Goal: Entertainment & Leisure: Consume media (video, audio)

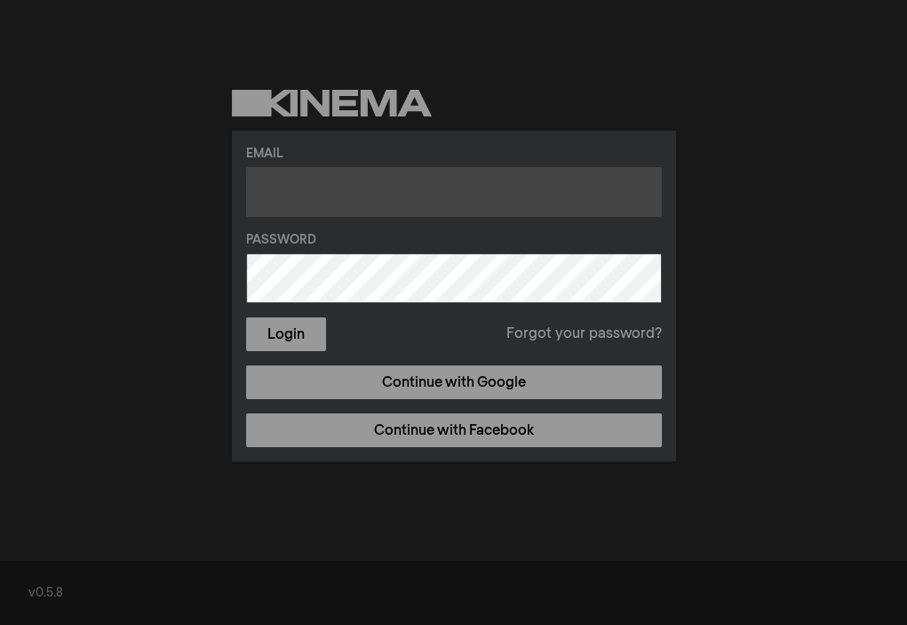
click at [338, 194] on input "text" at bounding box center [454, 192] width 416 height 50
type input "[EMAIL_ADDRESS][DOMAIN_NAME]"
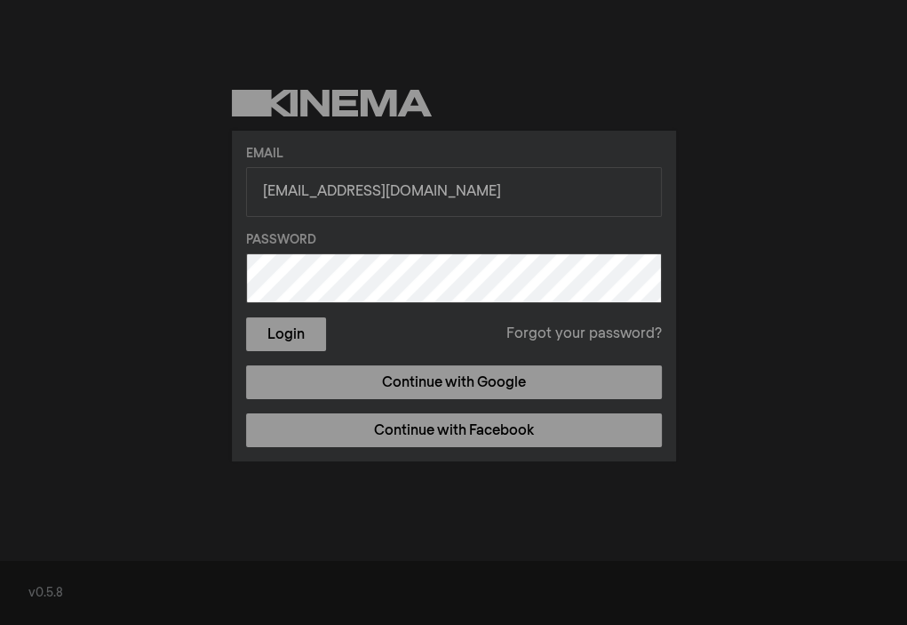
click at [246, 317] on button "Login" at bounding box center [286, 334] width 80 height 34
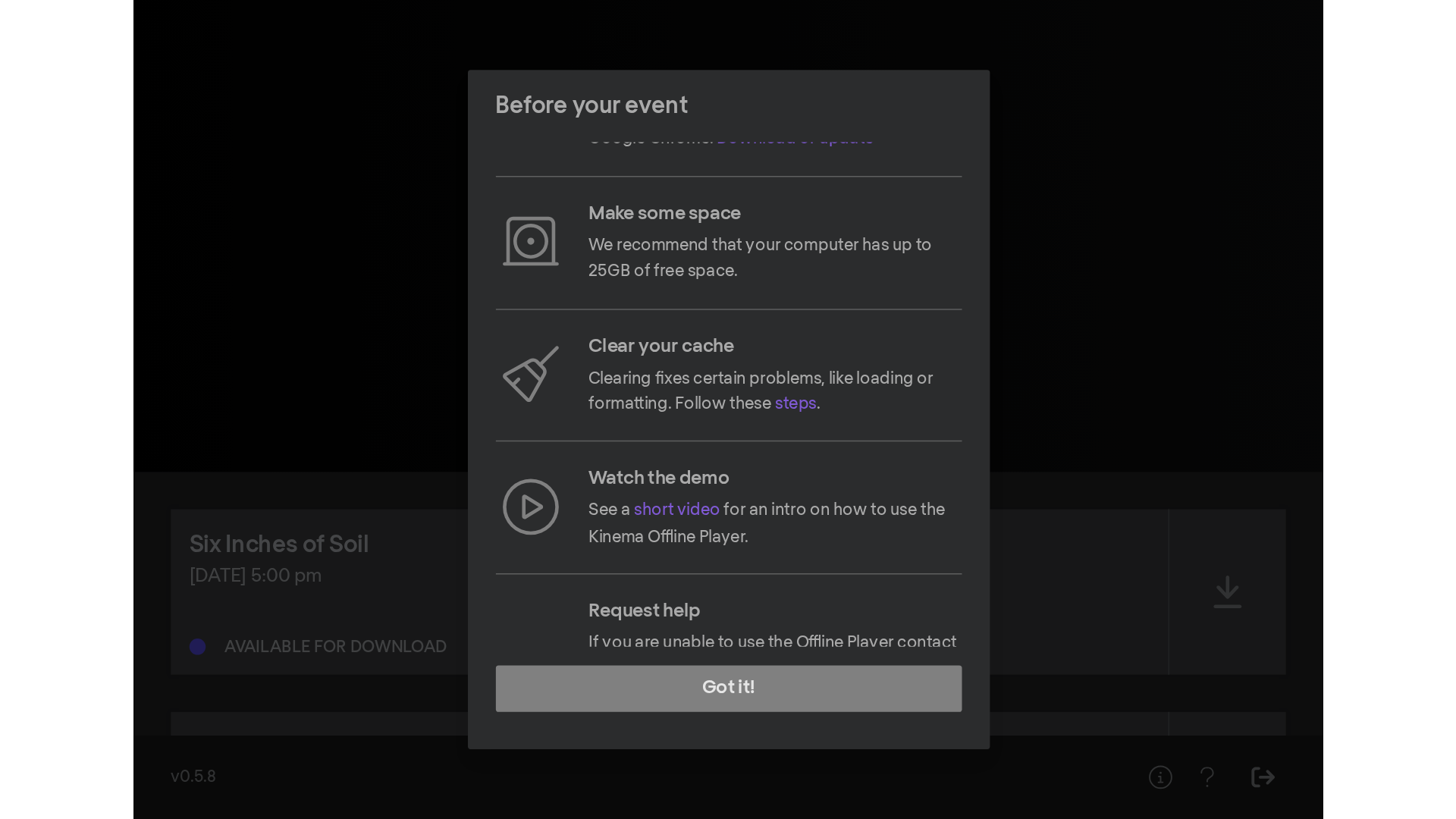
scroll to position [133, 0]
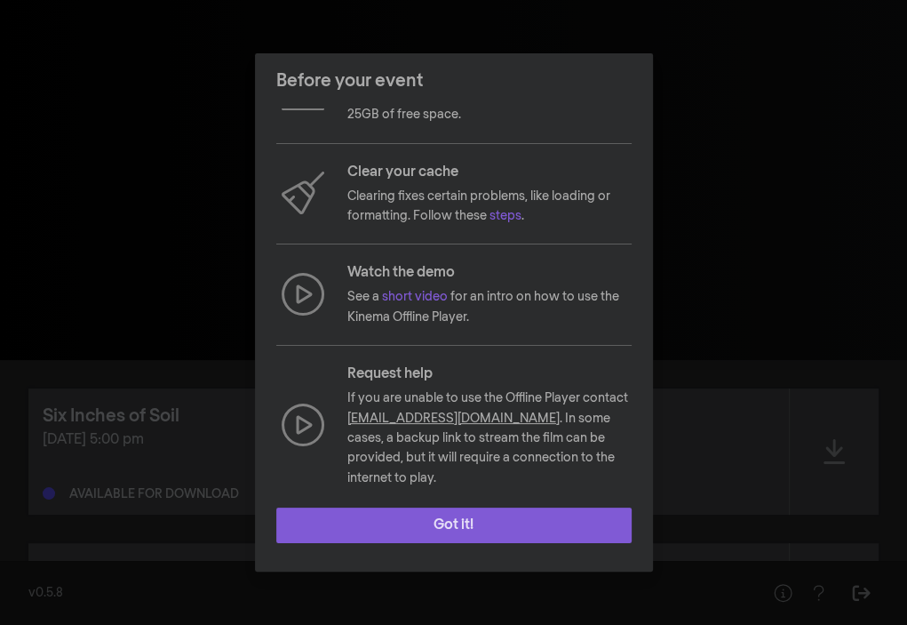
click at [463, 509] on button "Got it!" at bounding box center [454, 526] width 356 height 36
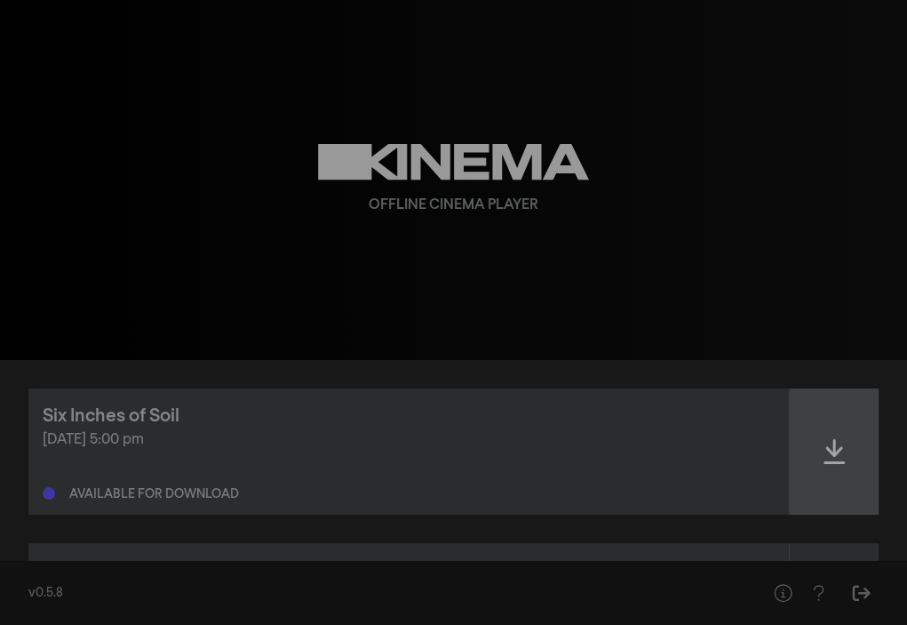
click at [817, 428] on div at bounding box center [834, 451] width 89 height 126
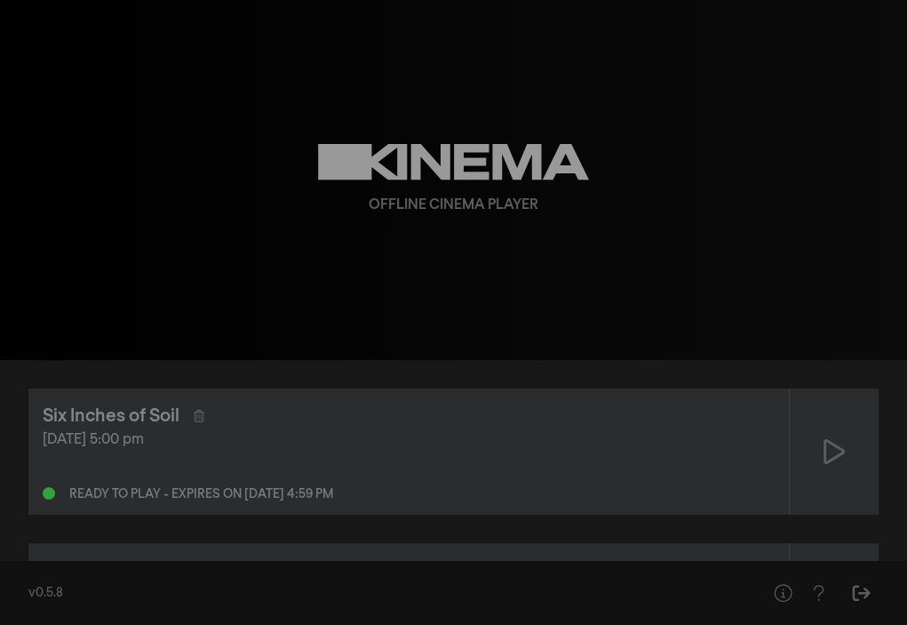
click at [245, 440] on div "[DATE] 5:00 pm" at bounding box center [409, 439] width 732 height 21
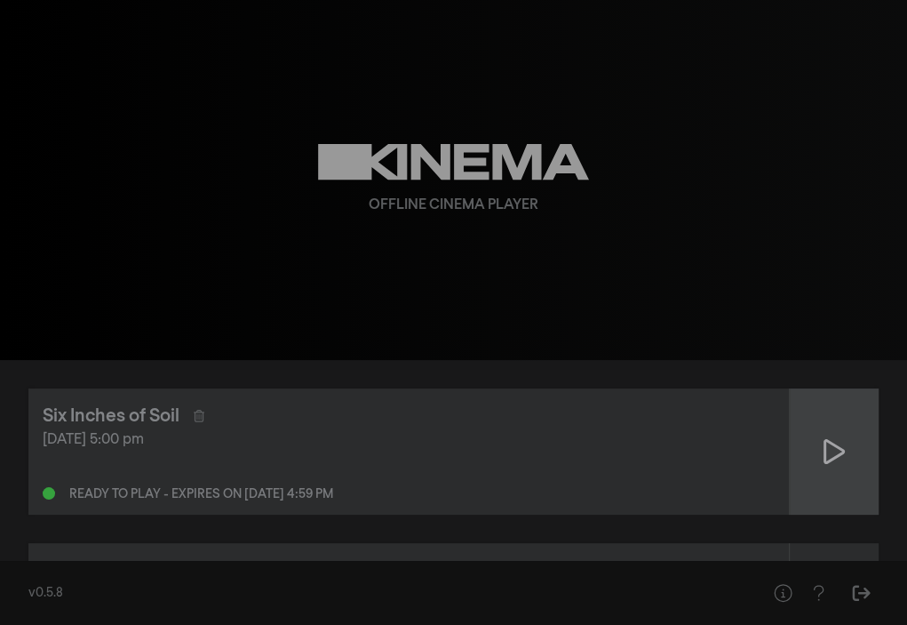
click at [830, 449] on icon at bounding box center [834, 451] width 21 height 28
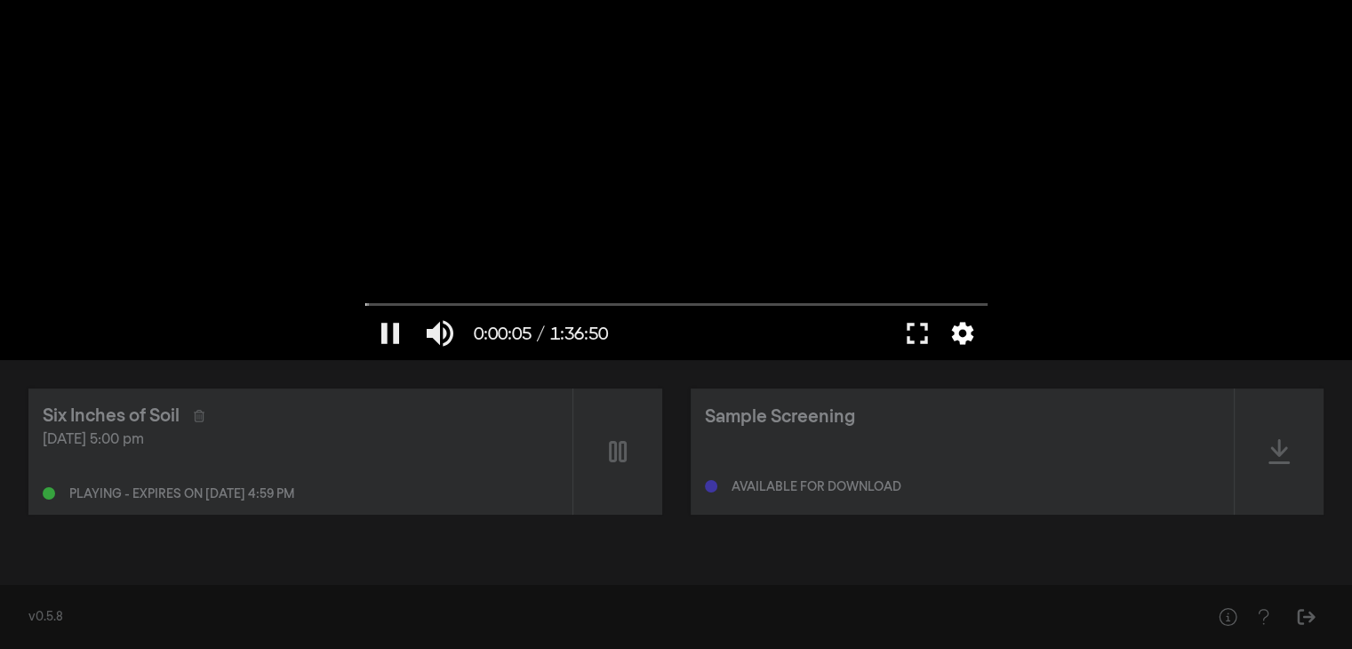
click at [907, 331] on button "settings" at bounding box center [962, 333] width 41 height 53
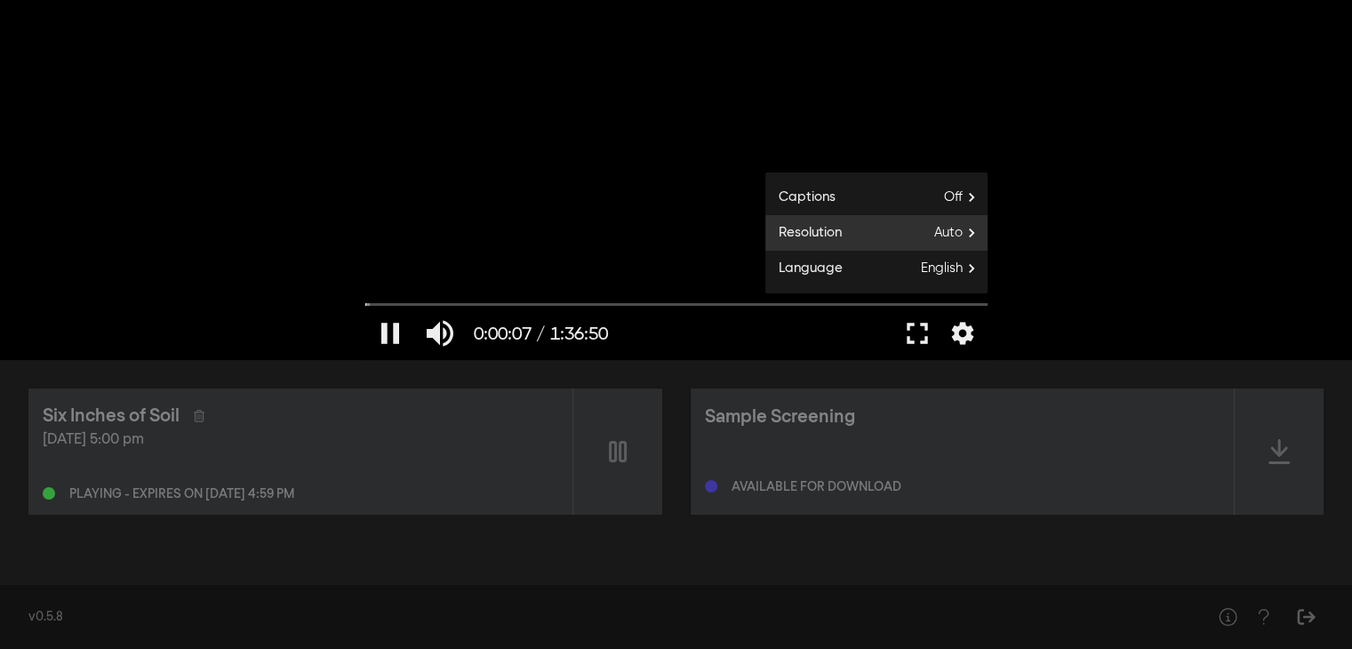
click at [907, 236] on span "Auto" at bounding box center [960, 233] width 53 height 27
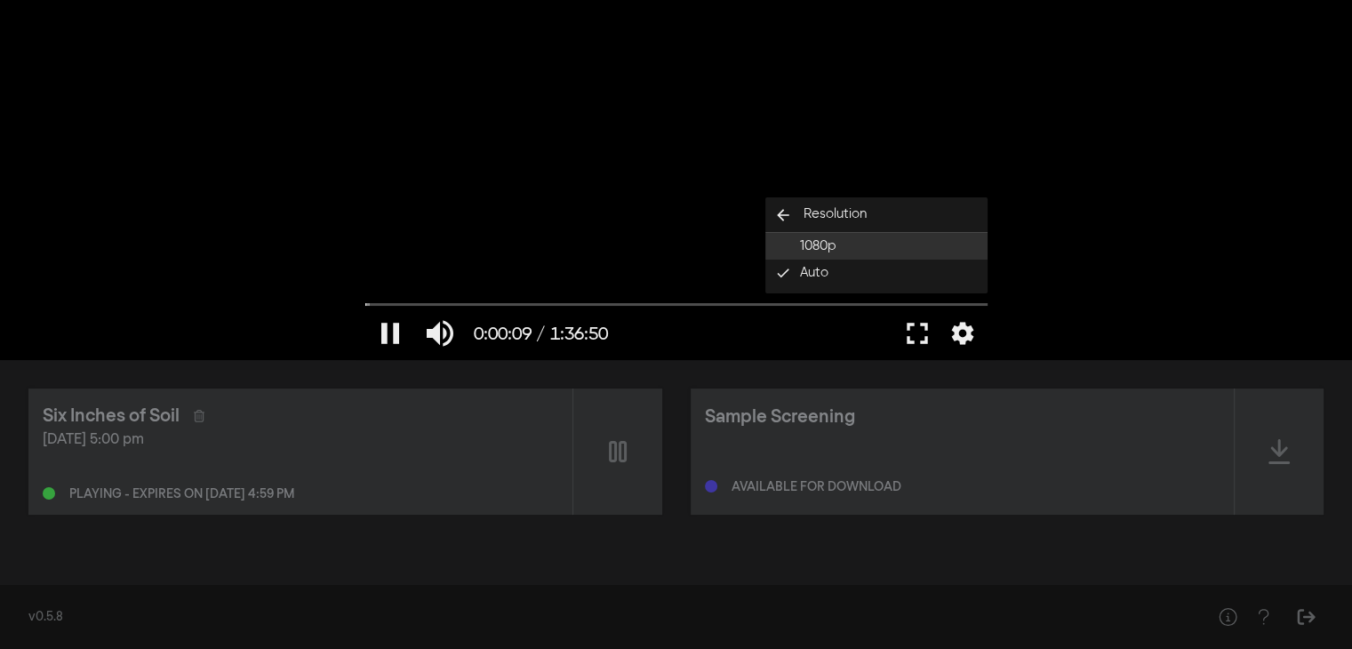
click at [834, 242] on span "1080p" at bounding box center [818, 246] width 36 height 20
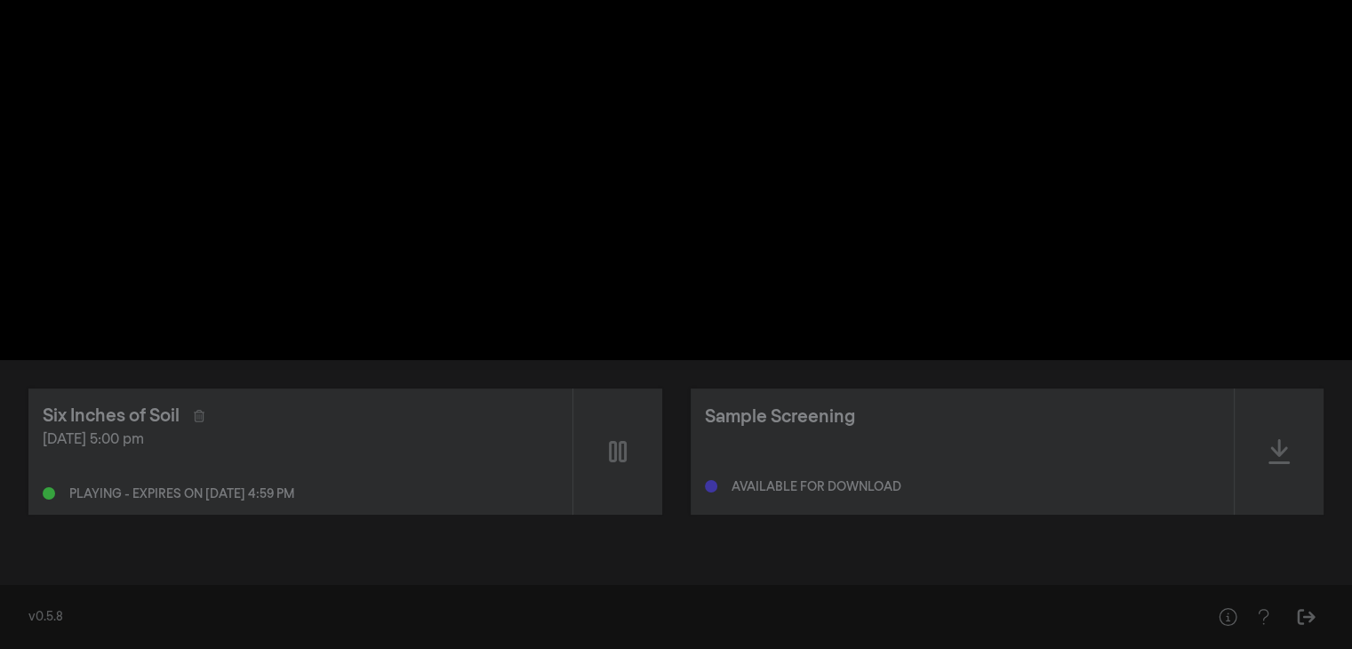
click at [907, 244] on div "pause 0:00:09 / 1:36:50 volume_up fullscreen settings closed_caption Captions O…" at bounding box center [676, 180] width 1352 height 360
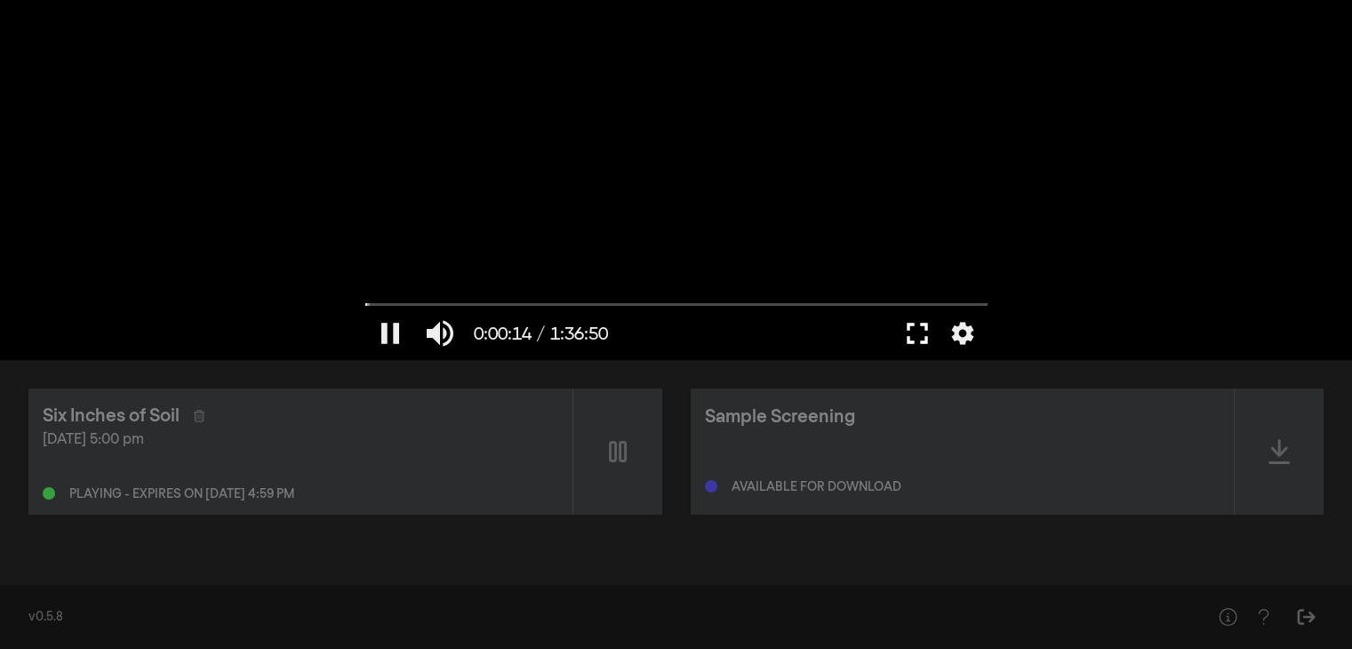
click at [907, 332] on button "fullscreen" at bounding box center [917, 333] width 50 height 53
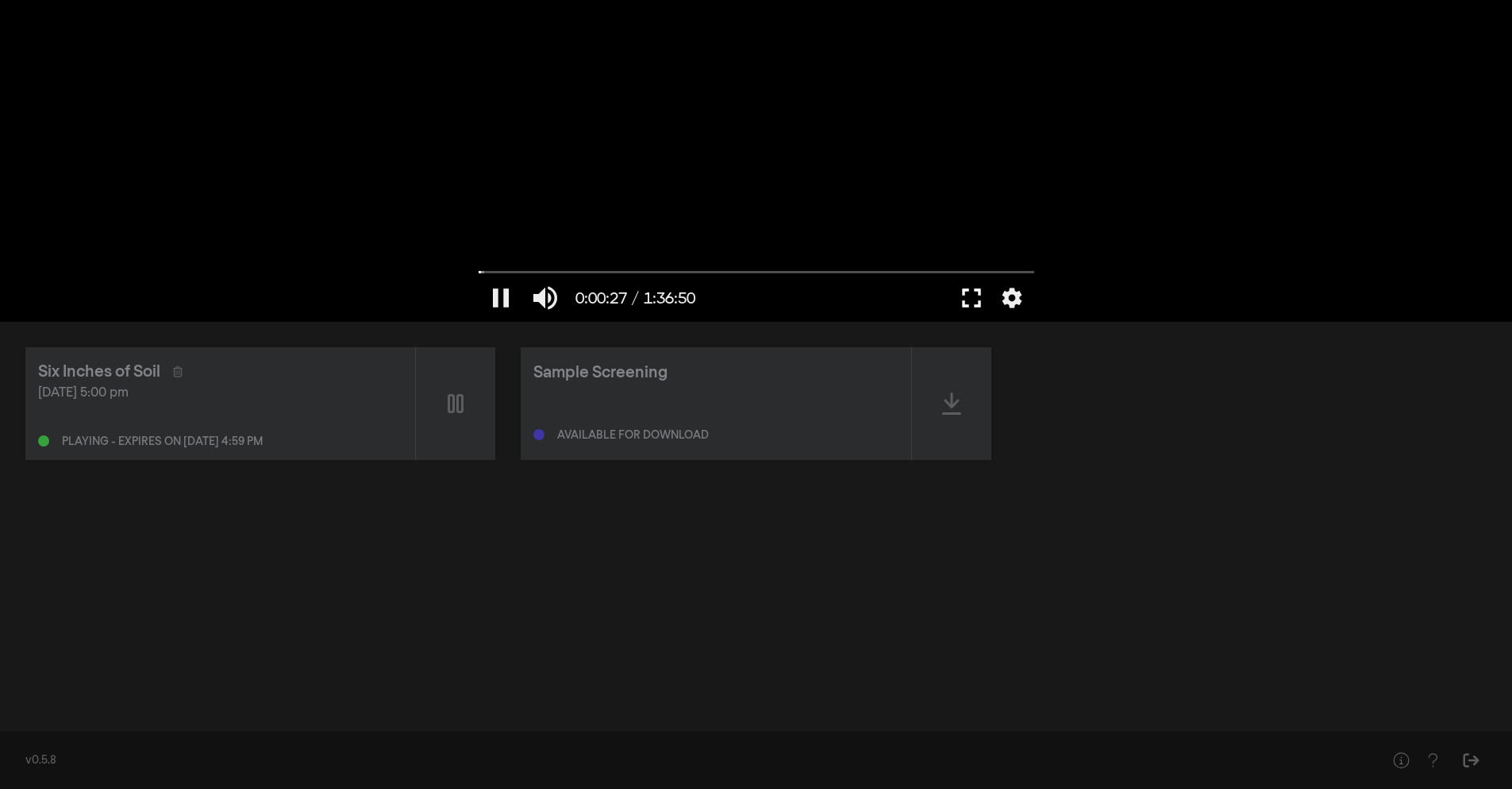
click at [810, 288] on button "fullscreen" at bounding box center [972, 298] width 45 height 47
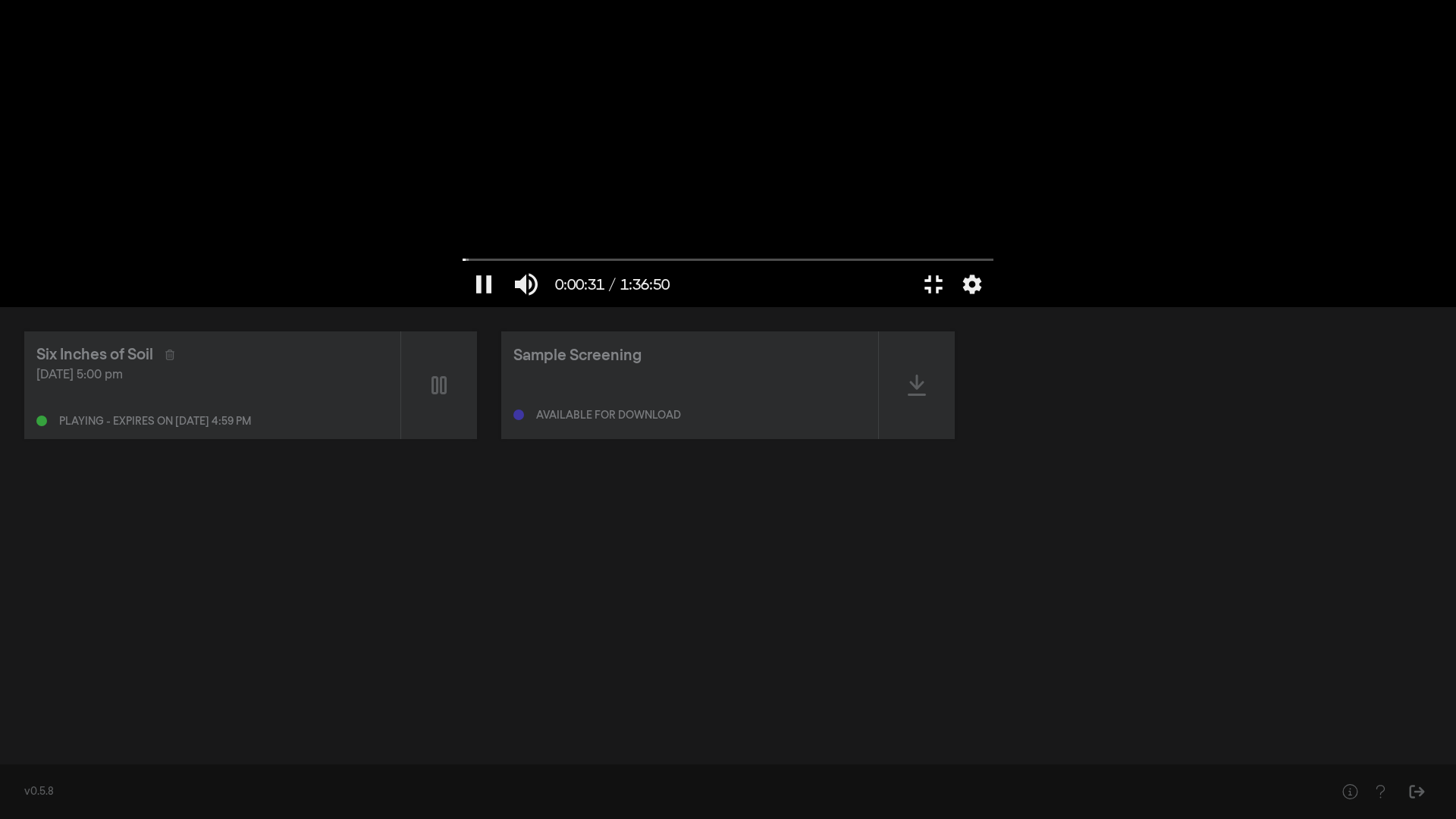
type input "32.020414"
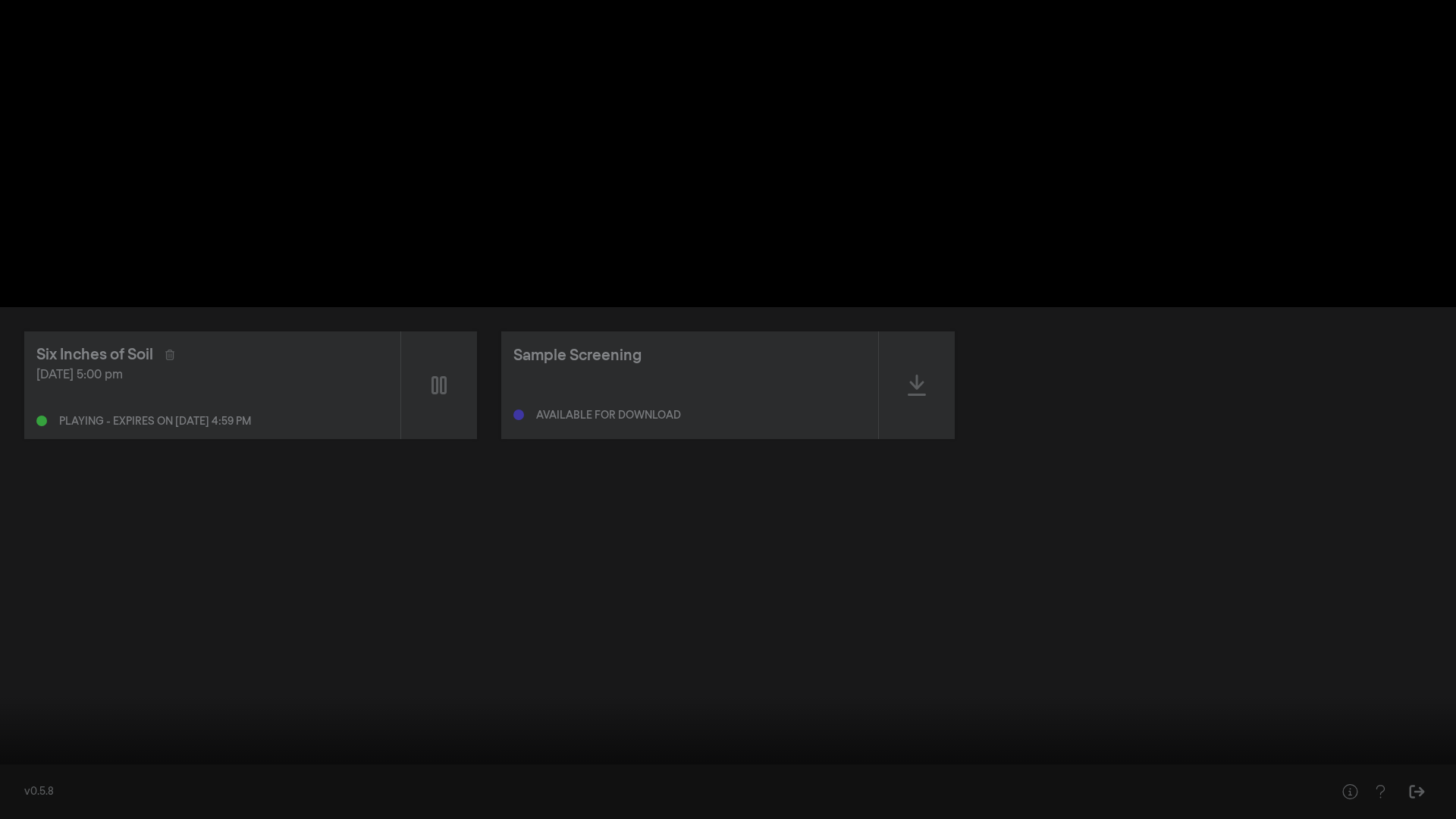
click at [774, 532] on button "fullscreen_exit" at bounding box center [1389, 796] width 43 height 45
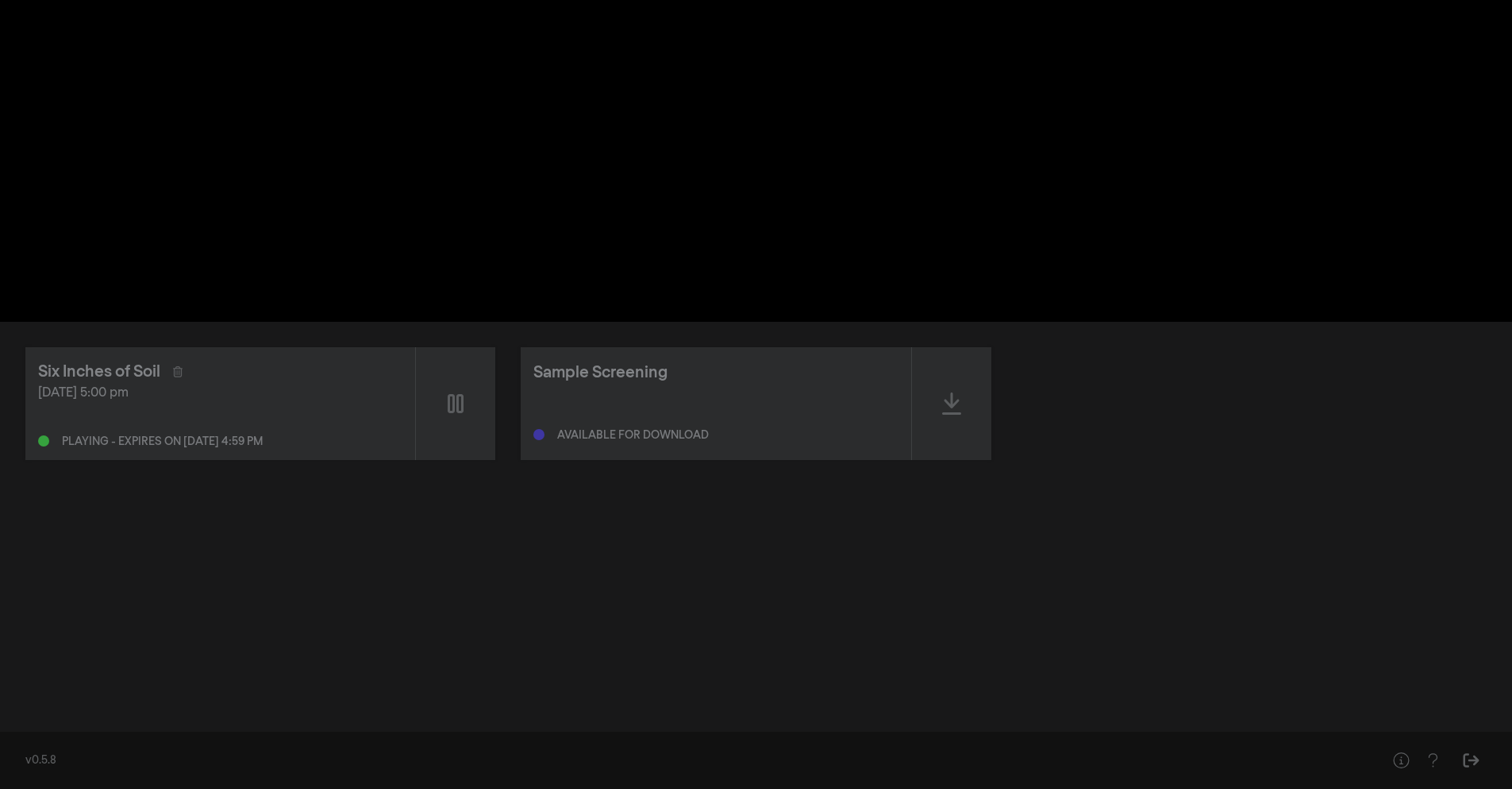
click at [810, 558] on button "fullscreen" at bounding box center [1441, 764] width 45 height 47
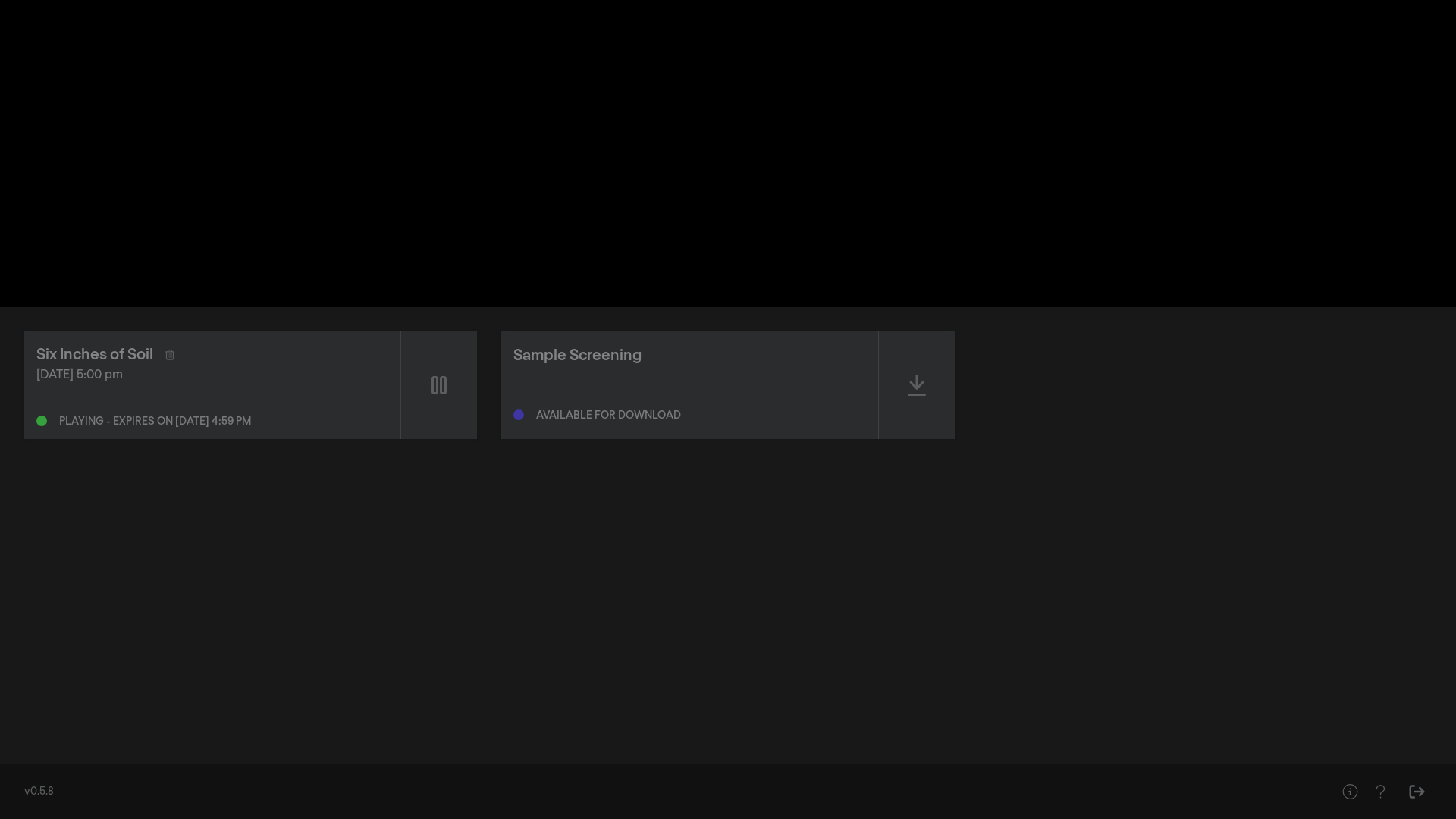
click at [774, 262] on button "fullscreen_exit" at bounding box center [933, 284] width 43 height 45
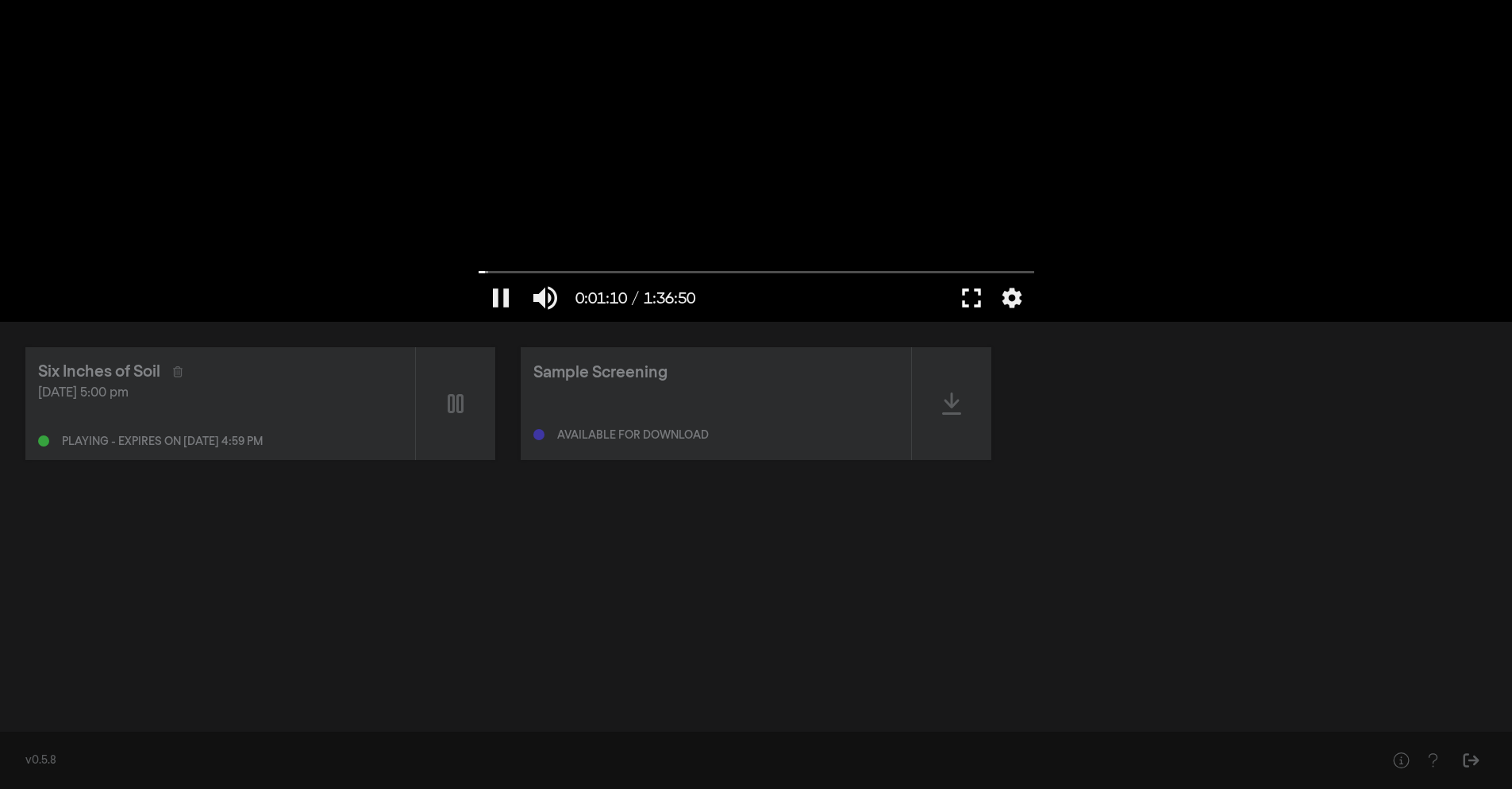
click at [810, 287] on button "fullscreen" at bounding box center [972, 298] width 45 height 47
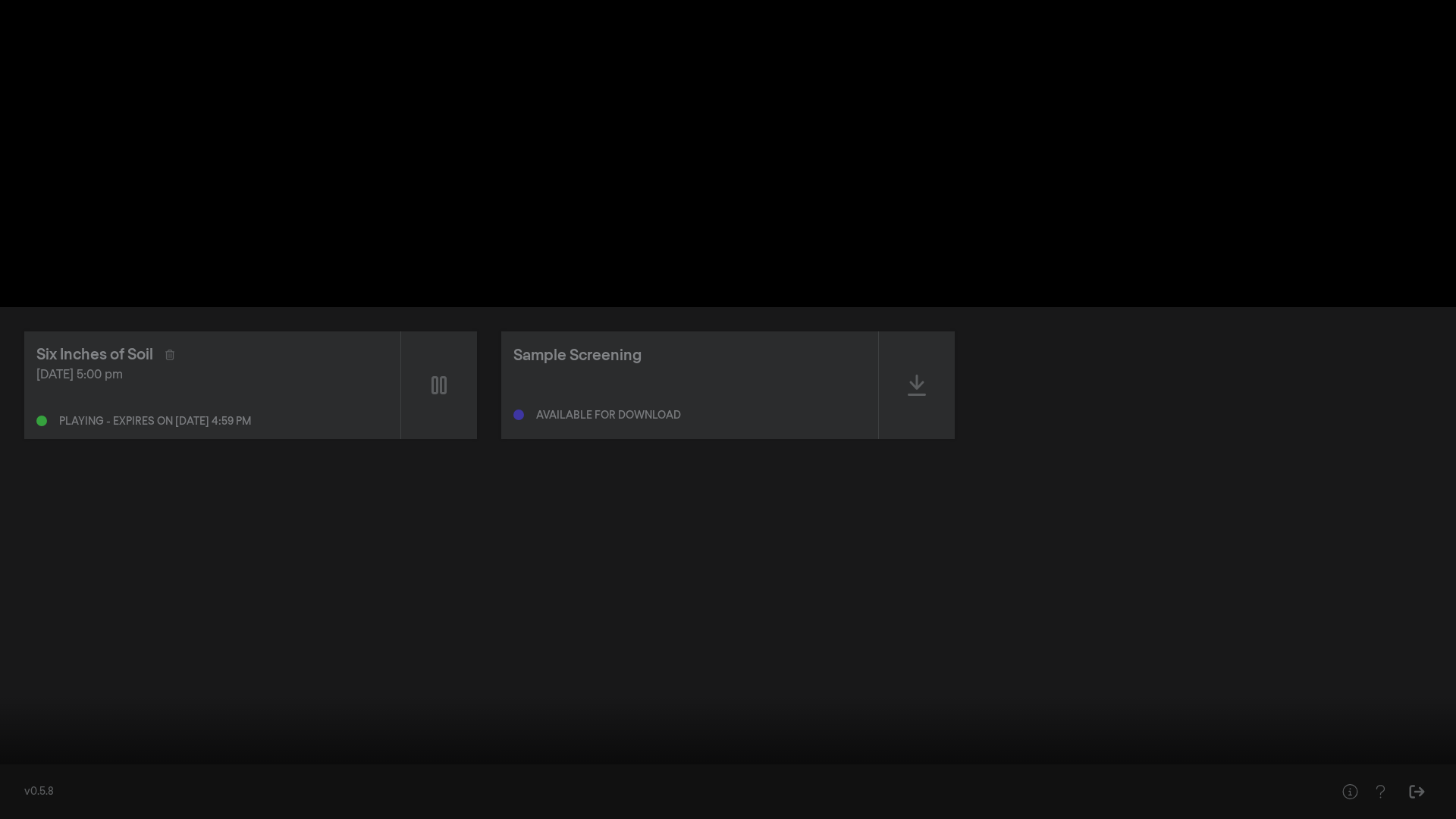
click at [15, 532] on input "Seek" at bounding box center [728, 771] width 1441 height 9
click at [32, 532] on button "pause" at bounding box center [29, 796] width 43 height 45
click at [8, 532] on input "Seek" at bounding box center [728, 771] width 1441 height 9
click at [26, 532] on button "play_arrow" at bounding box center [29, 796] width 43 height 45
type input "0.21852"
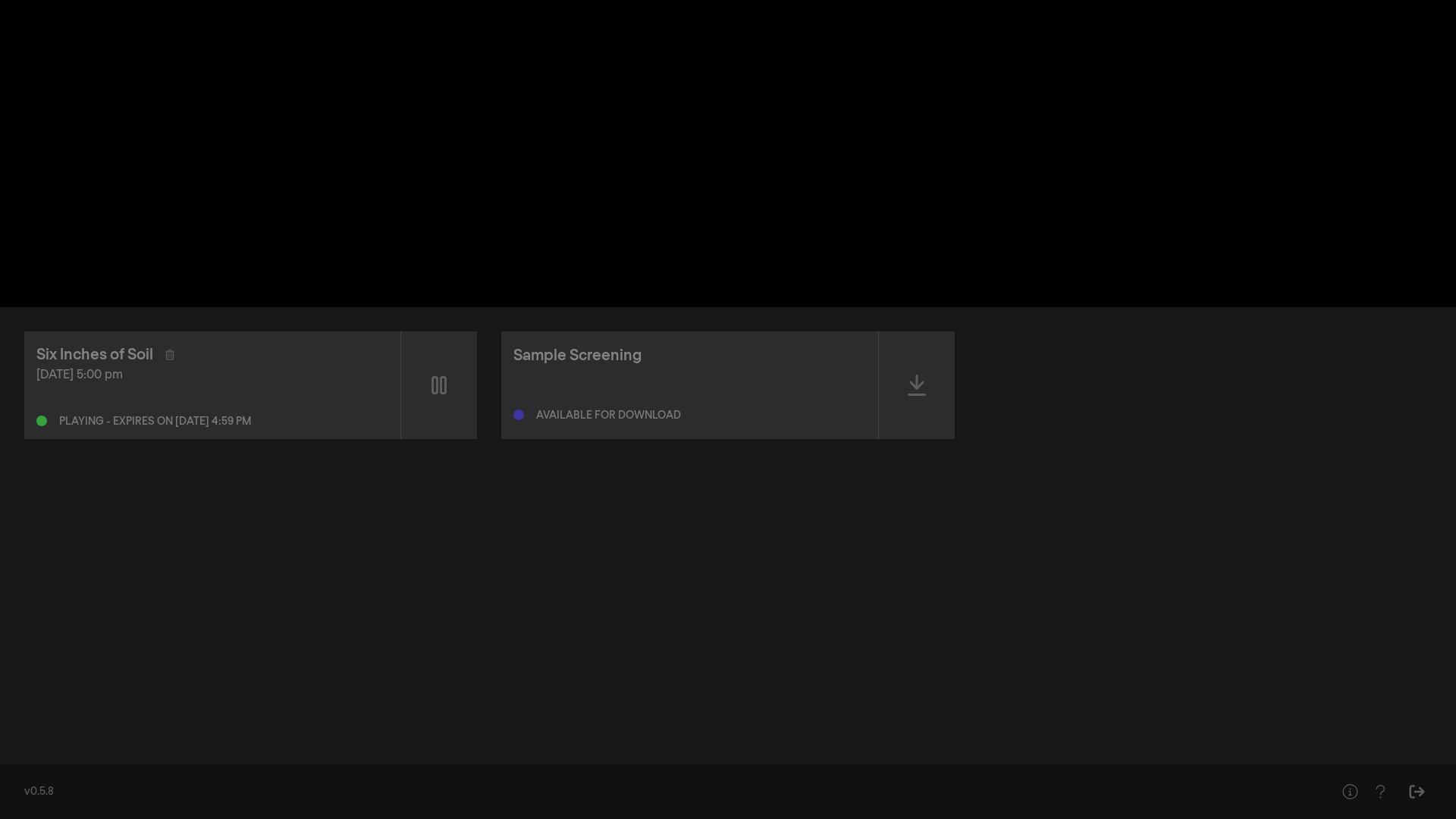
click at [8, 532] on button "pause" at bounding box center [29, 796] width 43 height 45
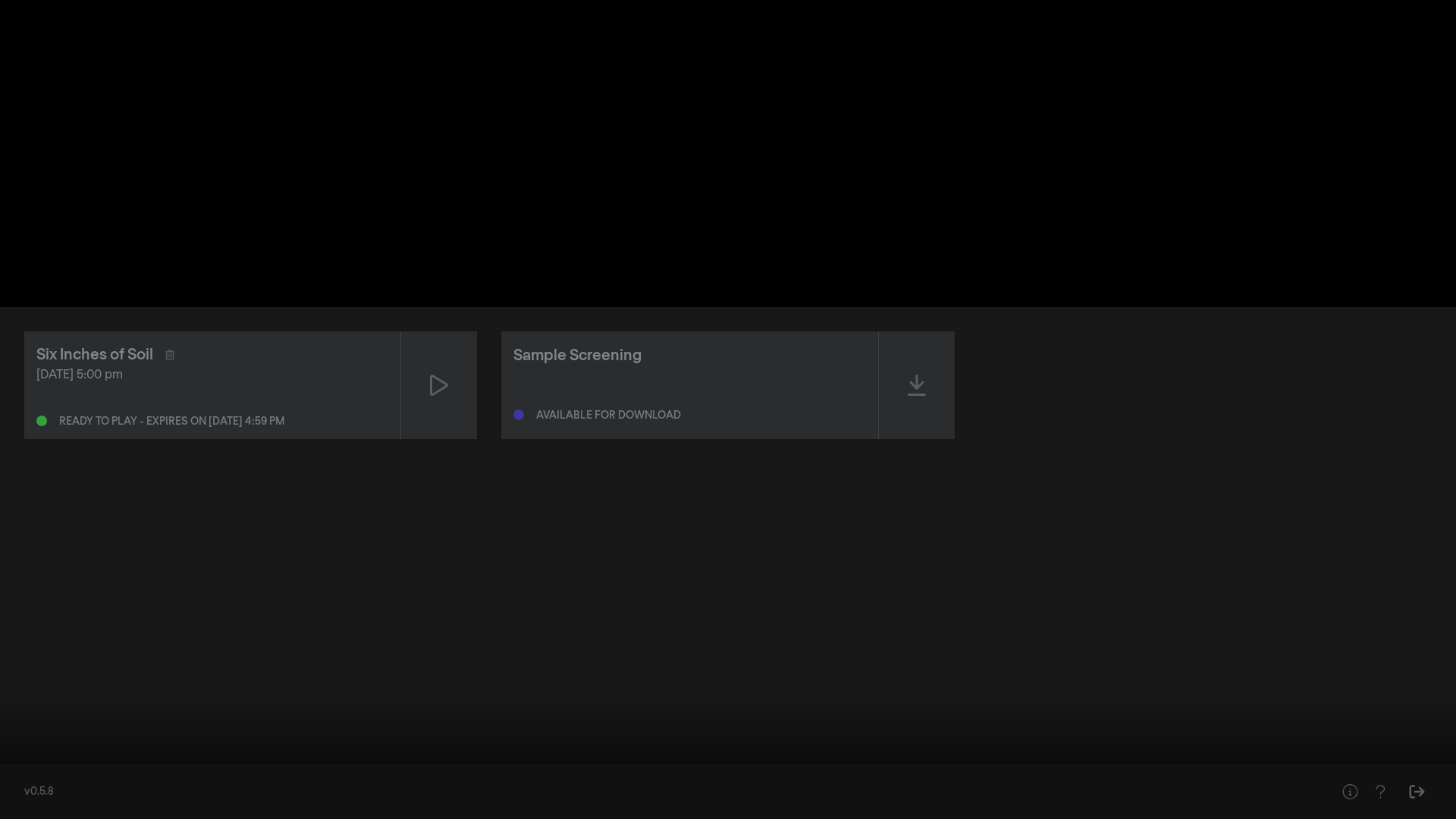
click at [8, 532] on button "play_arrow" at bounding box center [29, 796] width 43 height 45
click at [8, 532] on button "pause" at bounding box center [29, 796] width 43 height 45
drag, startPoint x: 11, startPoint y: 763, endPoint x: 0, endPoint y: 763, distance: 11.0
click at [0, 532] on div at bounding box center [728, 410] width 1456 height 819
drag, startPoint x: 9, startPoint y: 772, endPoint x: 0, endPoint y: 770, distance: 9.2
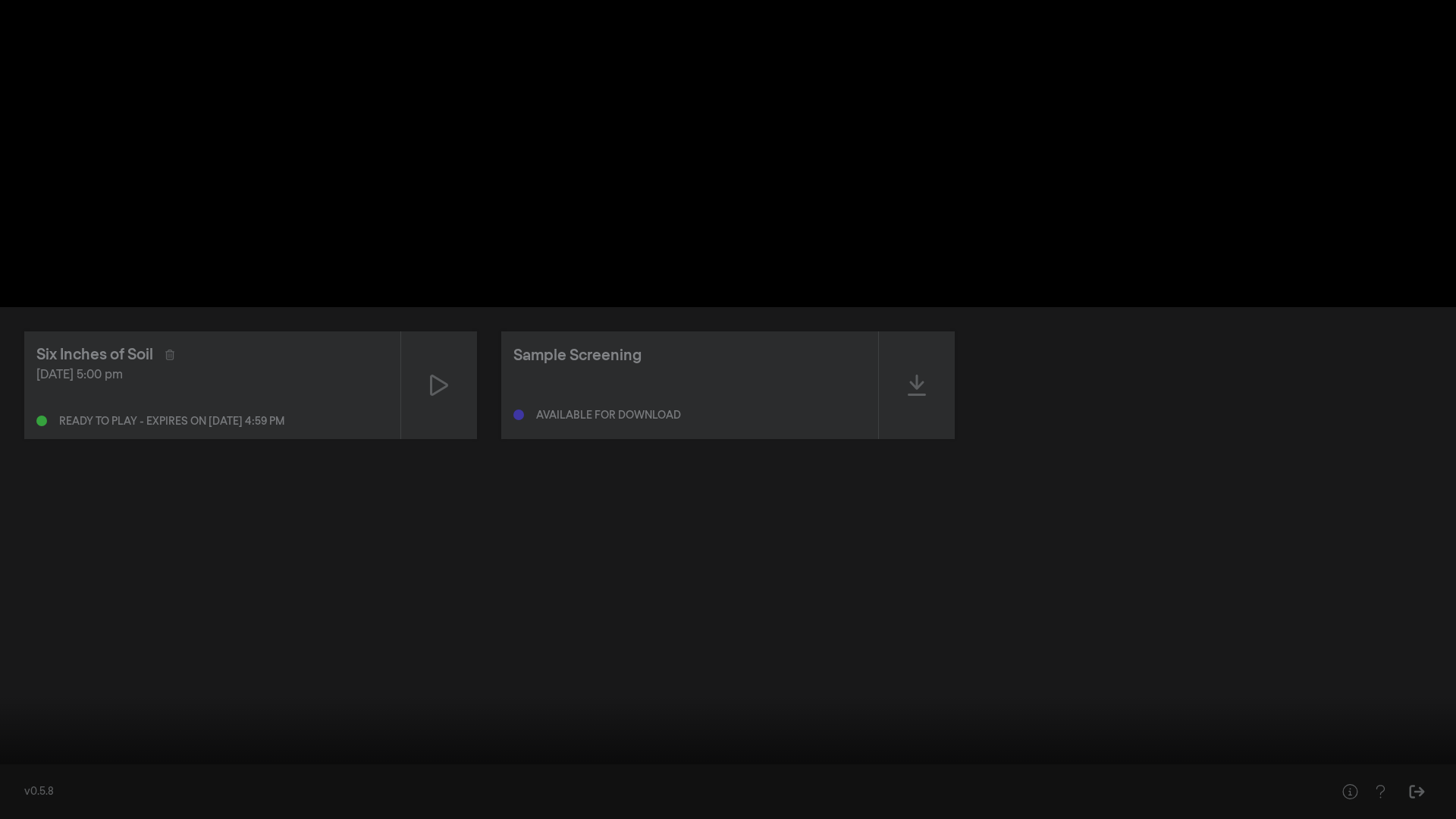
click at [8, 532] on input "Seek" at bounding box center [728, 771] width 1441 height 9
drag, startPoint x: 16, startPoint y: 764, endPoint x: 0, endPoint y: 768, distance: 16.5
click at [0, 532] on div "play_arrow 0:00:13 / 1:36:50 volume_up fullscreen_exit settings closed_caption …" at bounding box center [728, 410] width 1456 height 819
click at [30, 532] on button "pause" at bounding box center [29, 796] width 43 height 45
click at [8, 532] on button "play_arrow" at bounding box center [29, 796] width 43 height 45
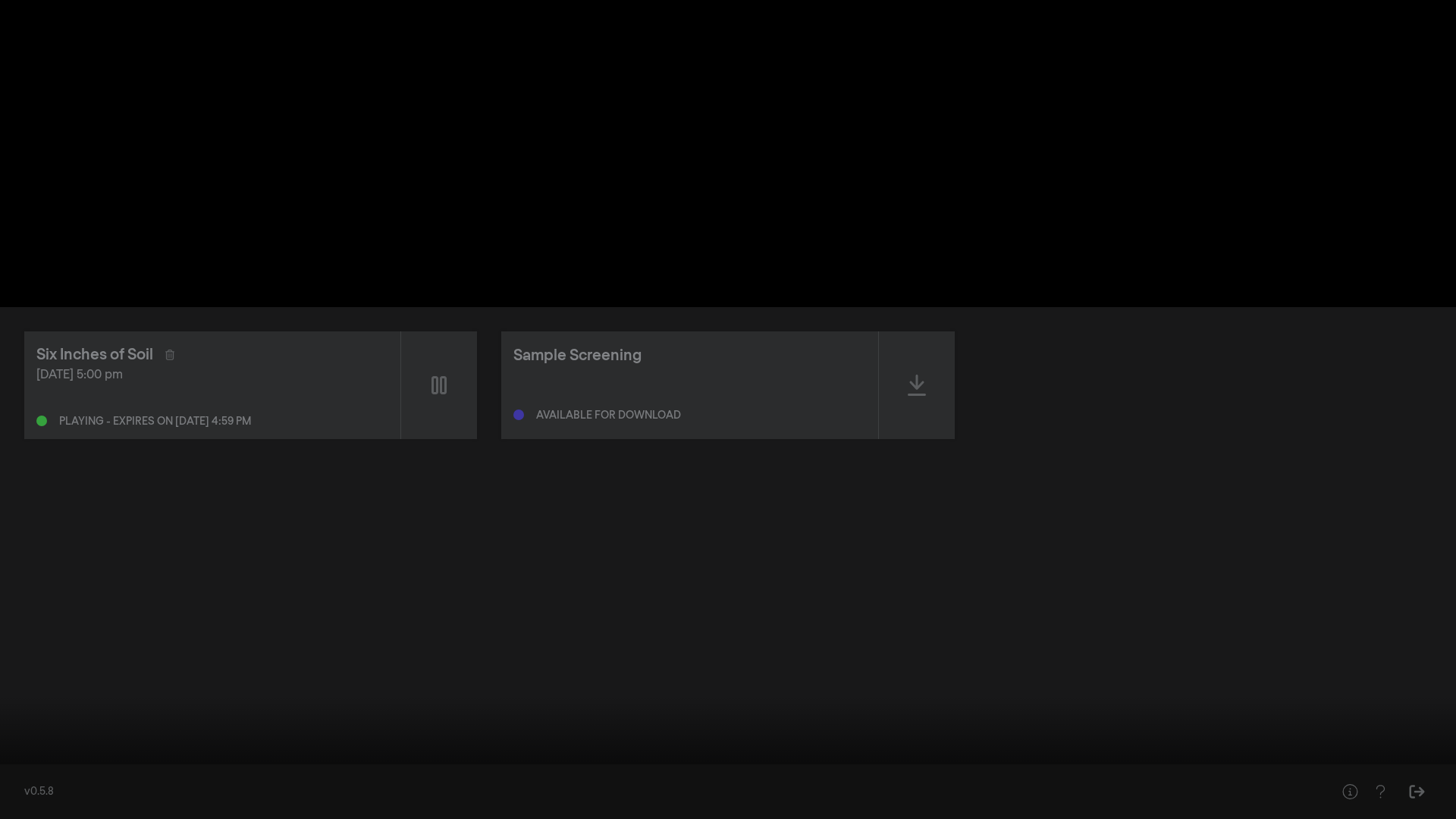
click at [8, 532] on button "pause" at bounding box center [29, 796] width 43 height 45
drag, startPoint x: 23, startPoint y: 771, endPoint x: 0, endPoint y: 773, distance: 23.1
click at [8, 532] on input "Seek" at bounding box center [728, 771] width 1441 height 9
drag, startPoint x: 15, startPoint y: 769, endPoint x: 0, endPoint y: 771, distance: 15.1
click at [8, 532] on input "Seek" at bounding box center [728, 771] width 1441 height 9
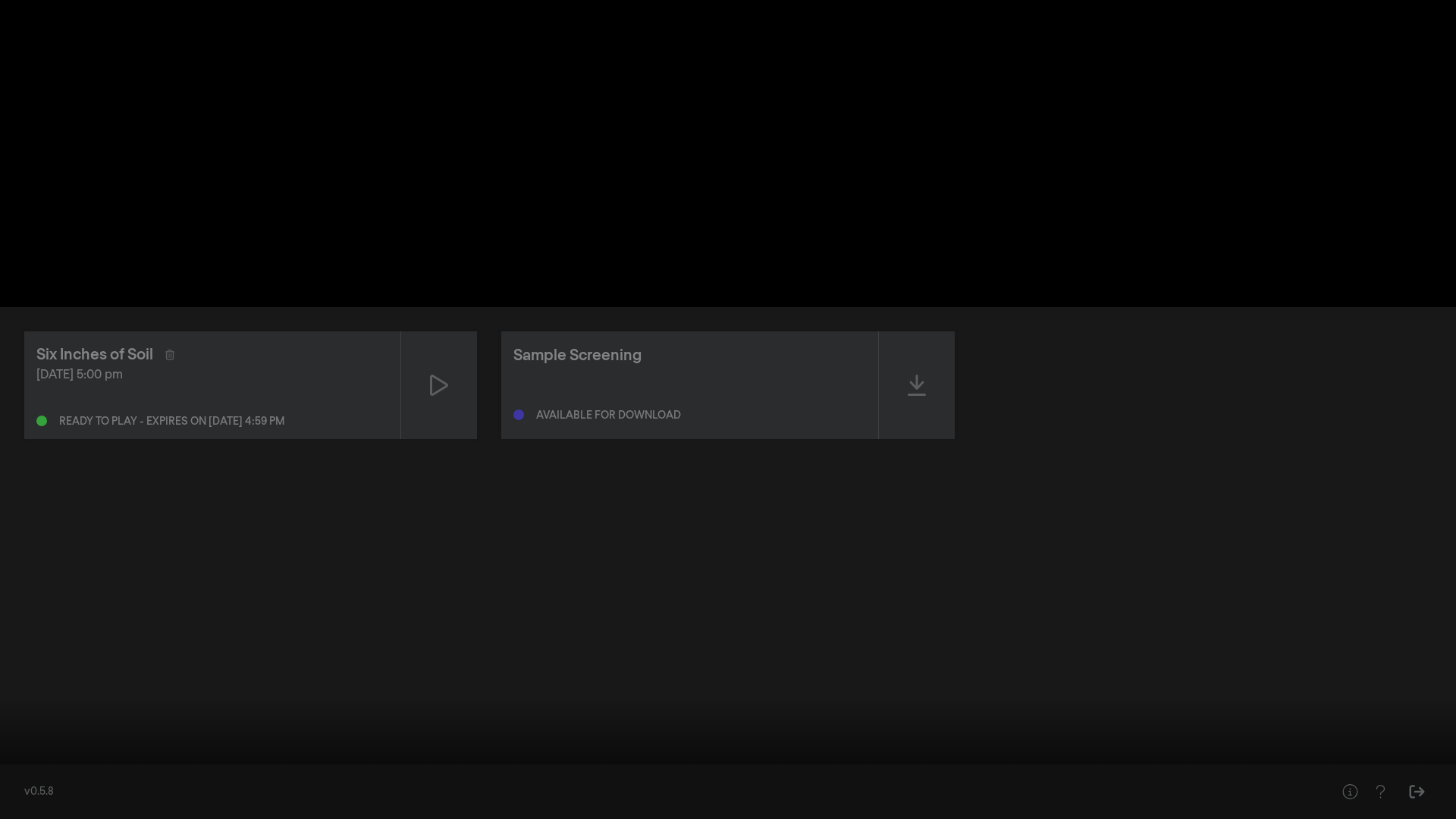
click at [15, 532] on input "Seek" at bounding box center [728, 771] width 1441 height 9
type input "9.232474"
